Goal: Information Seeking & Learning: Compare options

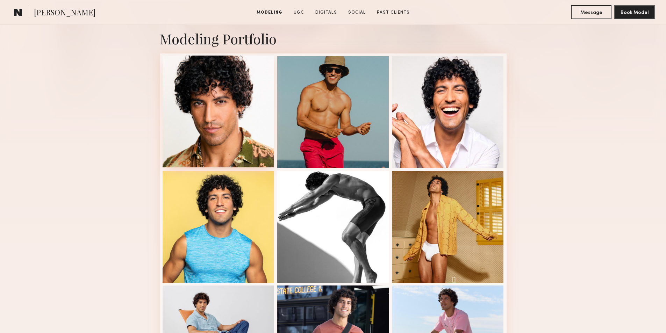
scroll to position [175, 0]
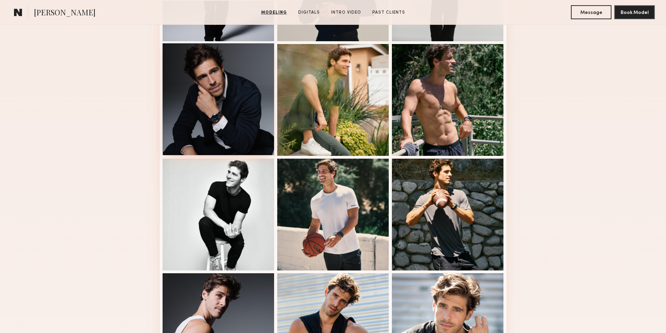
scroll to position [280, 0]
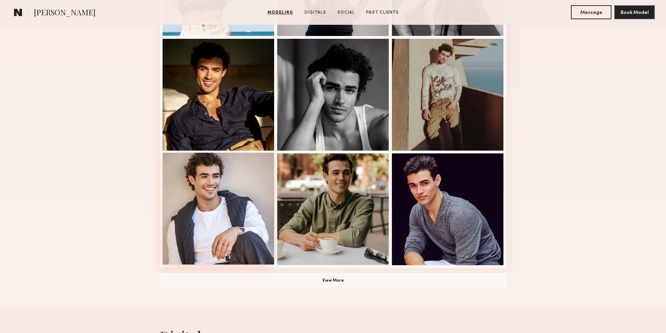
scroll to position [350, 0]
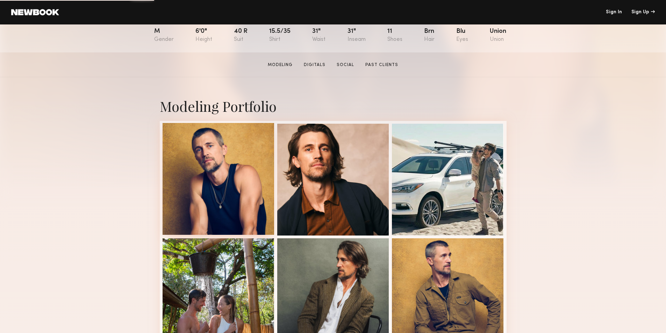
scroll to position [175, 0]
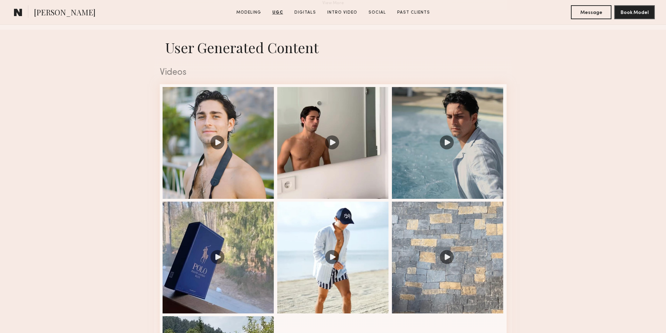
scroll to position [699, 0]
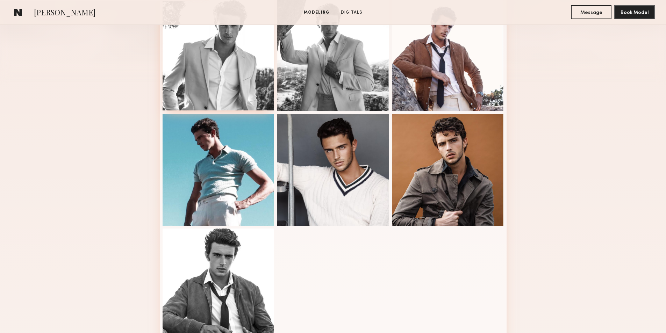
scroll to position [210, 0]
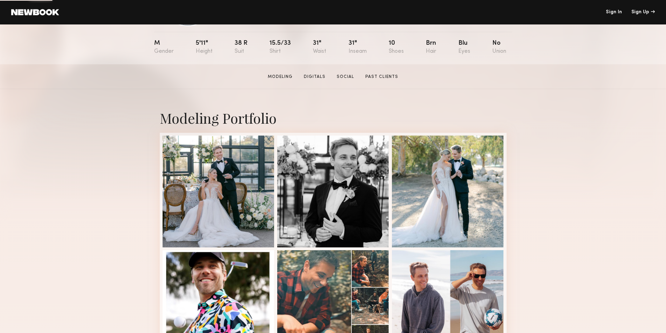
scroll to position [140, 0]
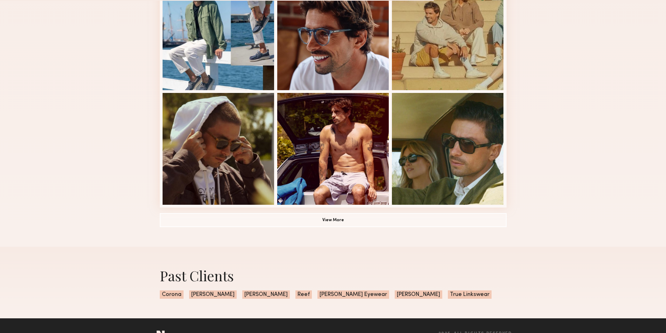
scroll to position [452, 0]
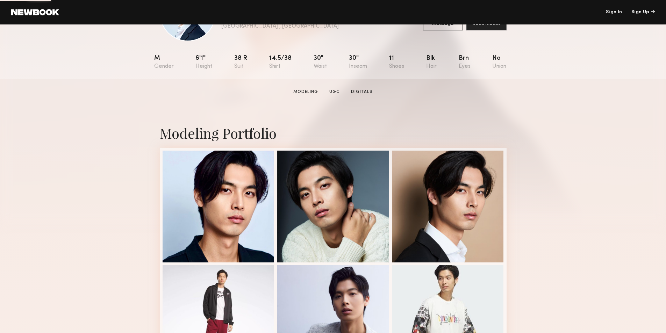
scroll to position [70, 0]
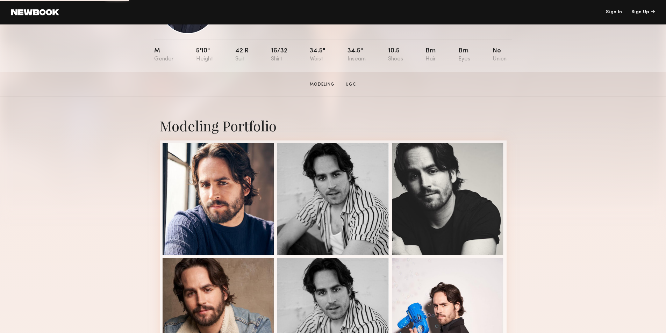
scroll to position [70, 0]
